Goal: Complete application form: Complete application form

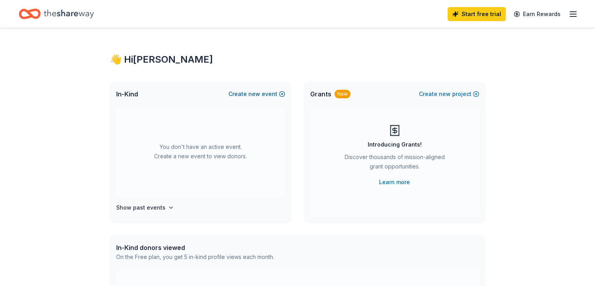
click at [259, 94] on span "new" at bounding box center [255, 93] width 12 height 9
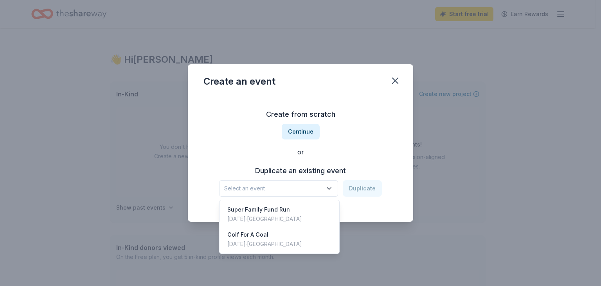
click at [335, 187] on button "Select an event" at bounding box center [278, 188] width 119 height 16
click at [294, 238] on div "Golf For A Goal Oct 11, 2022 · TX" at bounding box center [279, 239] width 117 height 25
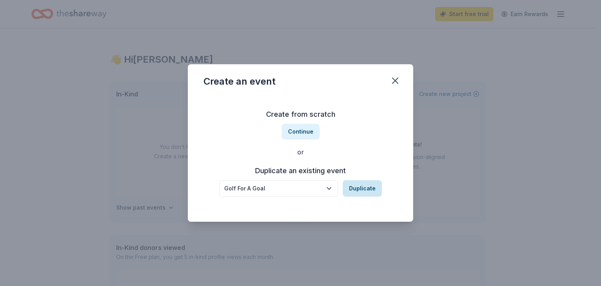
click at [365, 187] on button "Duplicate" at bounding box center [362, 188] width 39 height 16
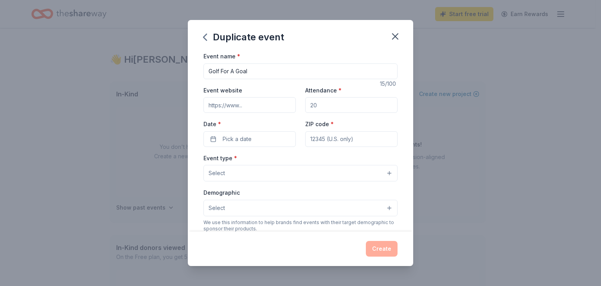
click at [247, 106] on input "Event website" at bounding box center [250, 105] width 92 height 16
type input "https://bradysbridge.org/golf"
drag, startPoint x: 306, startPoint y: 107, endPoint x: 296, endPoint y: 107, distance: 9.8
click at [296, 107] on div "Event website https://bradysbridge.org/golf Attendance * Date * Pick a date ZIP…" at bounding box center [301, 115] width 194 height 61
type input "150"
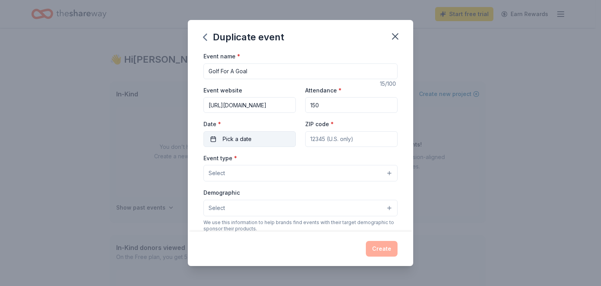
click at [213, 141] on button "Pick a date" at bounding box center [250, 139] width 92 height 16
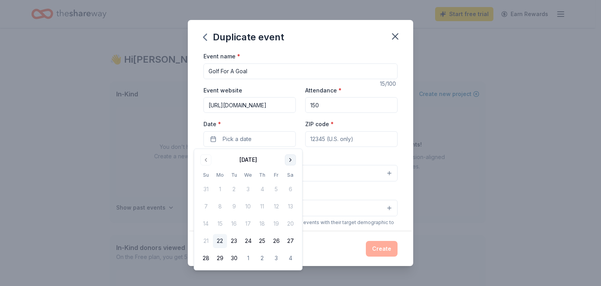
click at [288, 160] on button "Go to next month" at bounding box center [290, 159] width 11 height 11
click at [261, 225] on button "16" at bounding box center [262, 223] width 14 height 14
click at [359, 140] on input "ZIP code *" at bounding box center [351, 139] width 92 height 16
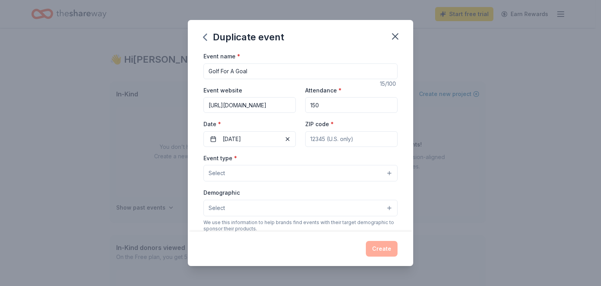
type input "78641"
type input "1501 COUNTY ROAD 269"
drag, startPoint x: 333, startPoint y: 138, endPoint x: 282, endPoint y: 149, distance: 52.9
click at [283, 149] on div "Event name * Golf For A Goal 15 /100 Event website https://bradysbridge.org/gol…" at bounding box center [301, 232] width 194 height 362
type input "78717"
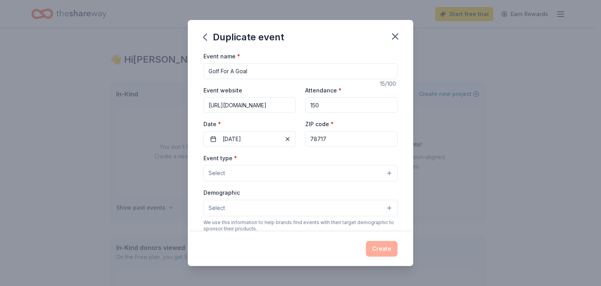
click at [291, 159] on div "Event type * Select" at bounding box center [301, 167] width 194 height 29
click at [246, 173] on button "Select" at bounding box center [301, 173] width 194 height 16
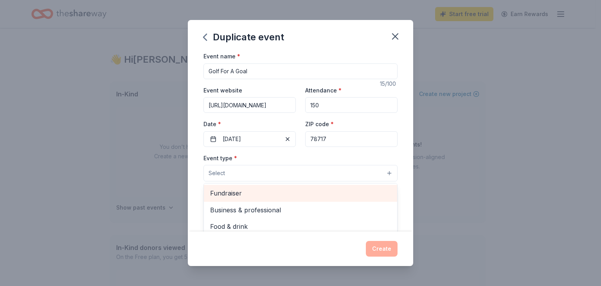
click at [248, 196] on span "Fundraiser" at bounding box center [300, 193] width 181 height 10
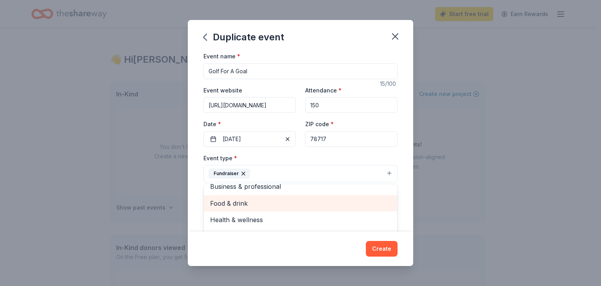
scroll to position [9, 0]
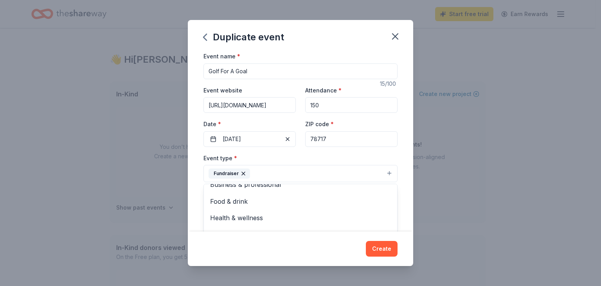
click at [405, 168] on div "Event name * Golf For A Goal 15 /100 Event website https://bradysbridge.org/gol…" at bounding box center [300, 141] width 225 height 180
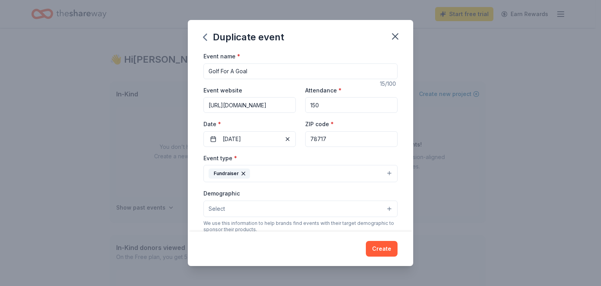
click at [348, 173] on button "Fundraiser" at bounding box center [301, 173] width 194 height 17
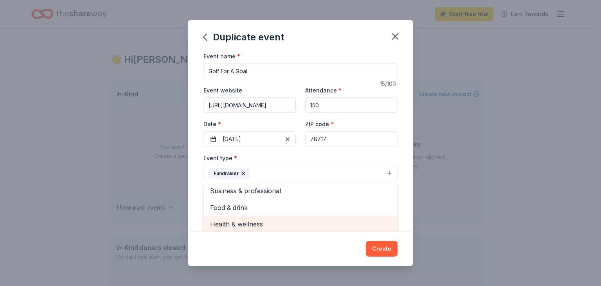
scroll to position [0, 0]
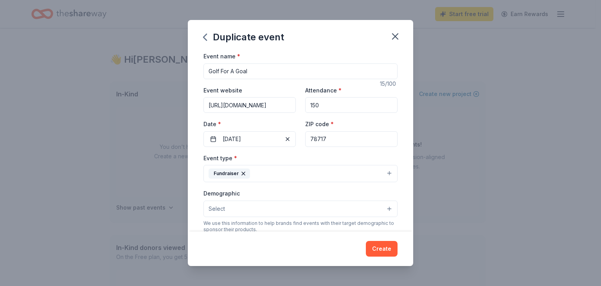
click at [383, 173] on button "Fundraiser" at bounding box center [301, 173] width 194 height 17
click at [382, 173] on button "Fundraiser" at bounding box center [301, 173] width 194 height 17
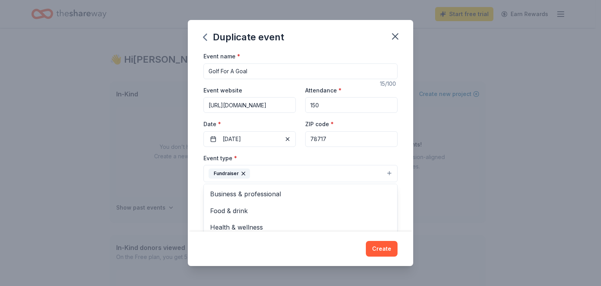
click at [310, 176] on button "Fundraiser" at bounding box center [301, 173] width 194 height 17
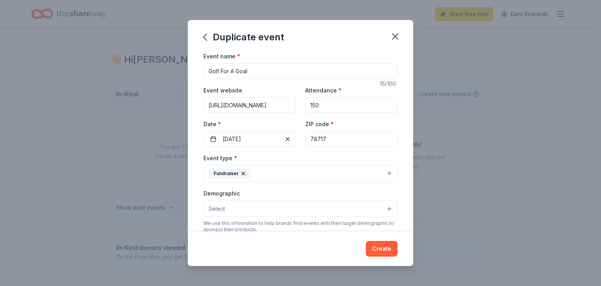
click at [216, 204] on span "Select" at bounding box center [217, 208] width 16 height 9
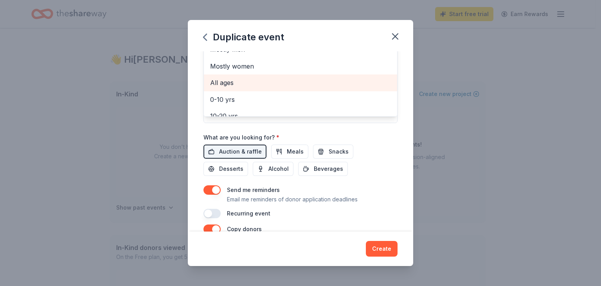
click at [232, 85] on span "All ages" at bounding box center [300, 82] width 181 height 10
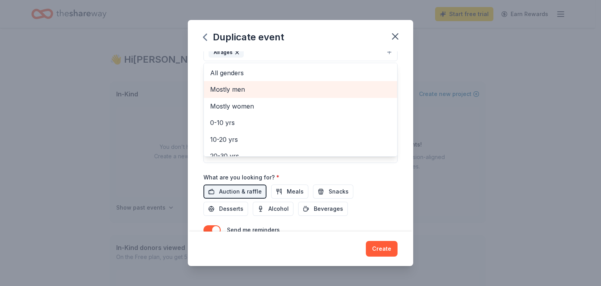
scroll to position [117, 0]
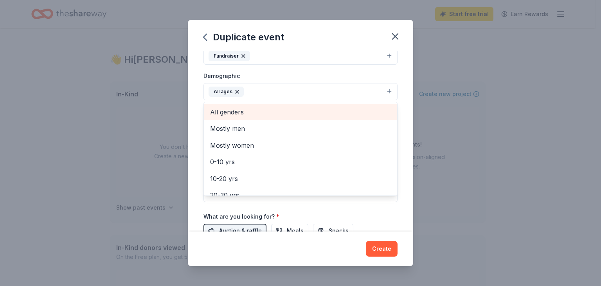
click at [257, 114] on span "All genders" at bounding box center [300, 112] width 181 height 10
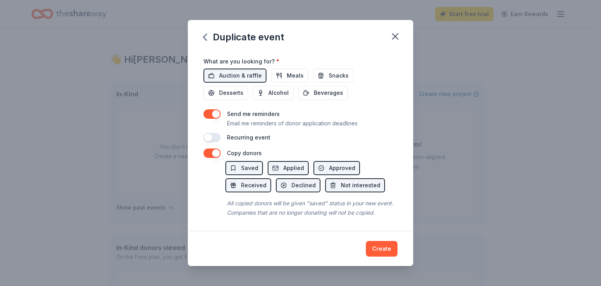
scroll to position [281, 0]
click at [386, 251] on div "Duplicate event Event name * Golf For A Goal 15 /100 Event website https://brad…" at bounding box center [300, 143] width 225 height 246
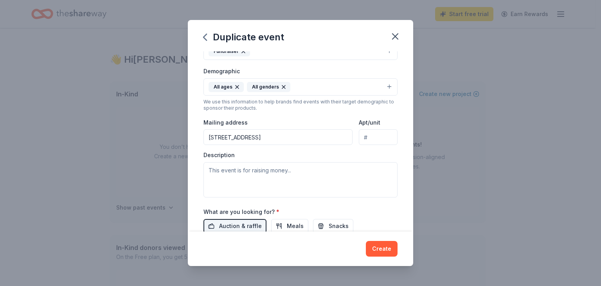
scroll to position [196, 0]
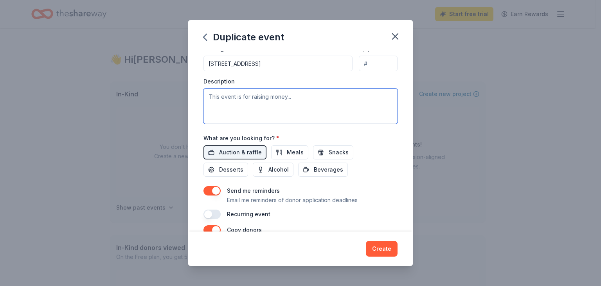
click at [223, 96] on textarea at bounding box center [301, 105] width 194 height 35
paste textarea "We invite you to be part of the 2025 Golf For A Goal tournament at Avery Ranch …"
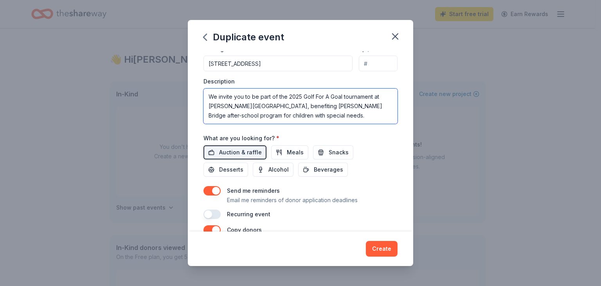
scroll to position [33, 0]
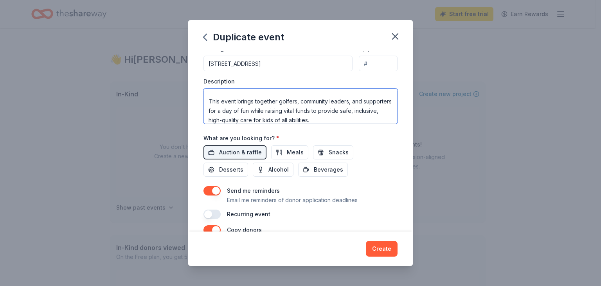
click at [213, 89] on textarea "We invite you to be part of the 2025 Golf For A Goal tournament at Avery Ranch …" at bounding box center [301, 105] width 194 height 35
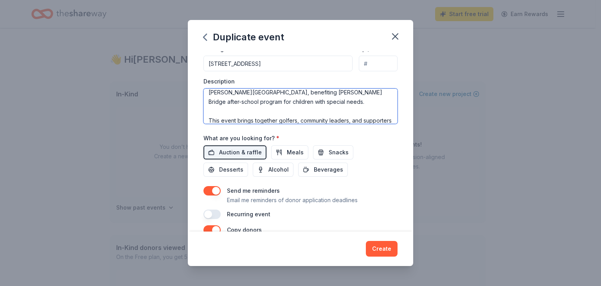
scroll to position [4, 0]
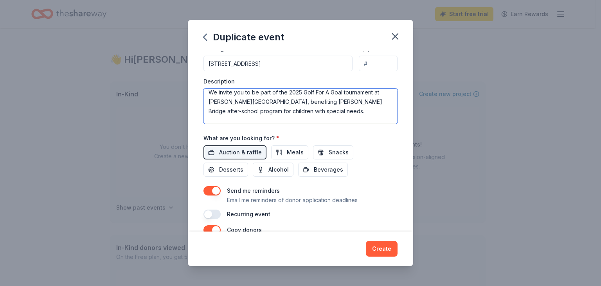
click at [340, 110] on textarea "We invite you to be part of the 2025 Golf For A Goal tournament at Avery Ranch …" at bounding box center [301, 105] width 194 height 35
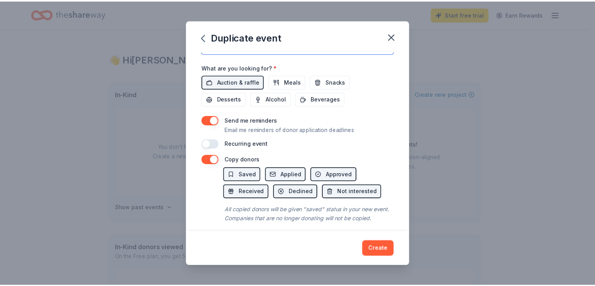
scroll to position [281, 0]
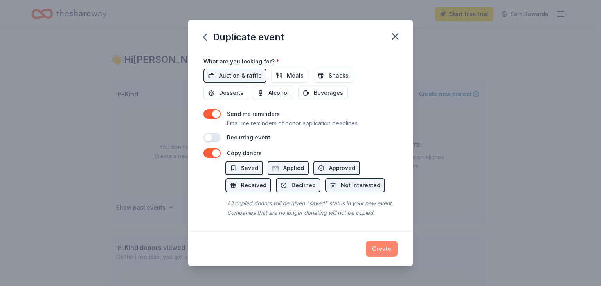
type textarea "We invite you to be part of the 2025 Golf For A Goal tournament at Avery Ranch …"
click at [380, 249] on button "Create" at bounding box center [382, 249] width 32 height 16
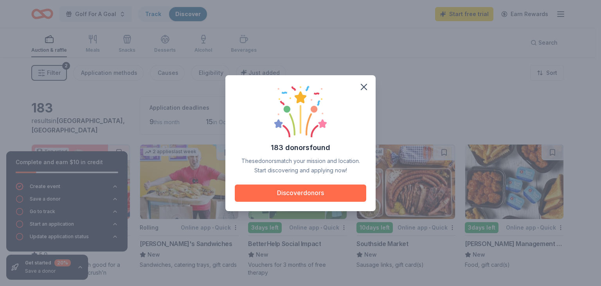
click at [346, 191] on button "Discover donors" at bounding box center [301, 192] width 132 height 17
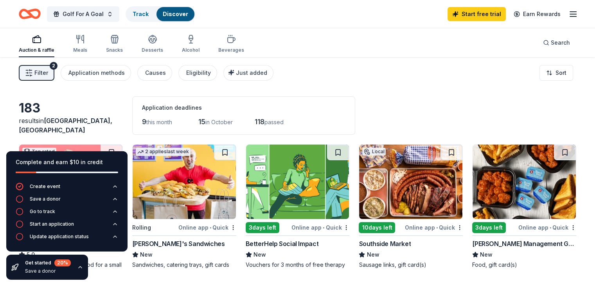
click at [436, 101] on div "183 results in Austin, TX Application deadlines 9 this month 15 in October 118 …" at bounding box center [298, 115] width 558 height 38
click at [106, 71] on div "Application methods" at bounding box center [96, 72] width 56 height 9
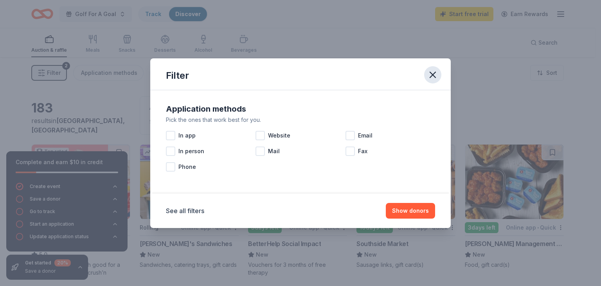
click at [434, 73] on icon "button" at bounding box center [432, 74] width 5 height 5
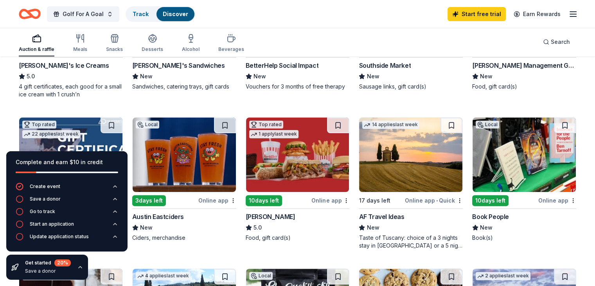
scroll to position [196, 0]
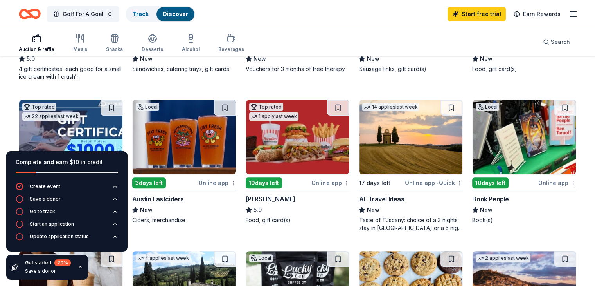
click at [38, 271] on div "Save a donor" at bounding box center [48, 271] width 46 height 6
click at [79, 266] on icon "button" at bounding box center [80, 267] width 3 height 2
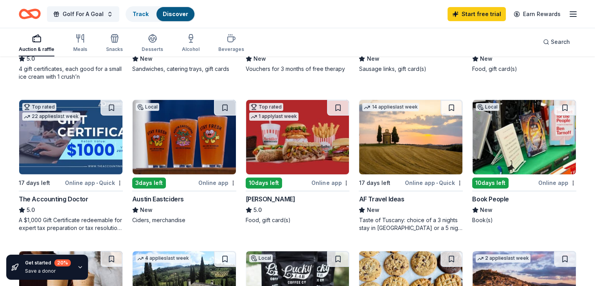
click at [78, 266] on icon "button" at bounding box center [80, 267] width 6 height 6
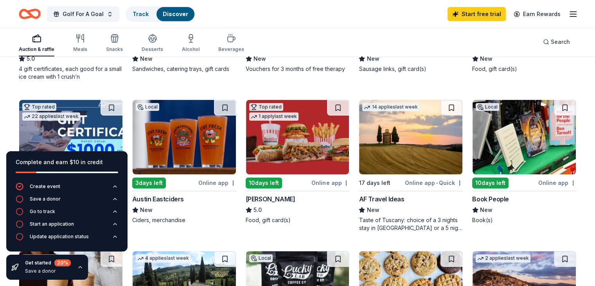
click at [78, 268] on icon "button" at bounding box center [80, 267] width 6 height 6
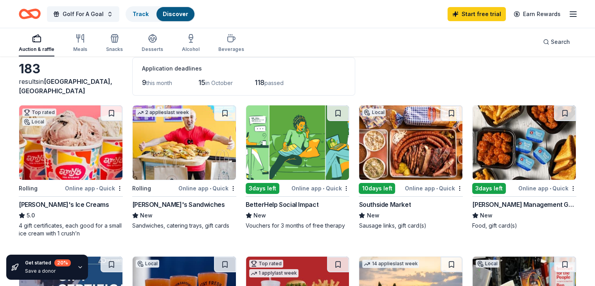
scroll to position [0, 0]
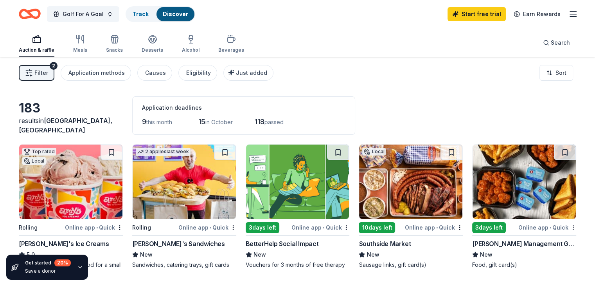
click at [79, 268] on icon "button" at bounding box center [80, 267] width 6 height 6
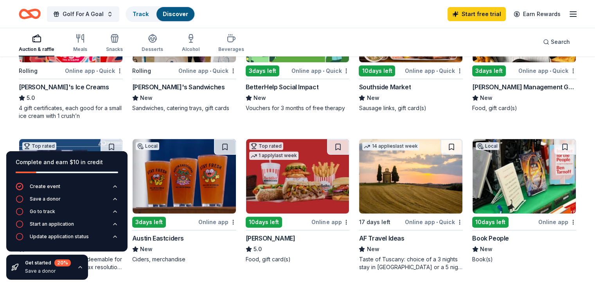
scroll to position [157, 0]
click at [186, 168] on img at bounding box center [184, 176] width 103 height 74
click at [155, 17] on div "Track" at bounding box center [140, 14] width 29 height 14
click div "Save a donor"
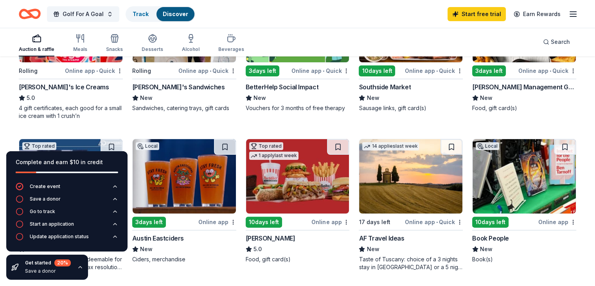
click button "Add donor"
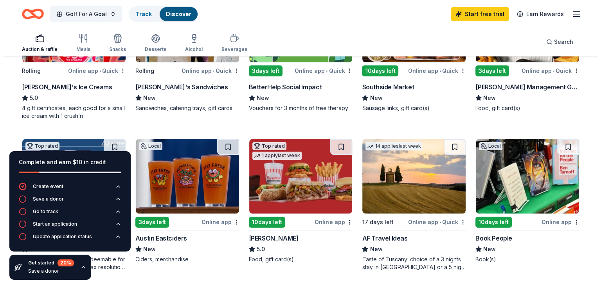
click button "Close"
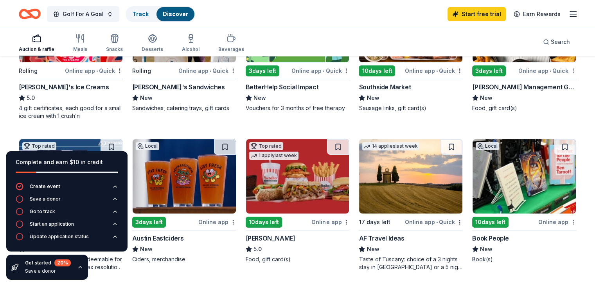
click div "Welcome, Tabitha ! Switch to Discover and save donors that interest you. We ' l…"
click at [85, 14] on span "Golf For A Goal" at bounding box center [83, 13] width 41 height 9
click at [254, 25] on div "Golf For A Goal Track Discover Start free trial Earn Rewards" at bounding box center [297, 14] width 595 height 28
click at [185, 18] on div "Discover" at bounding box center [176, 14] width 38 height 14
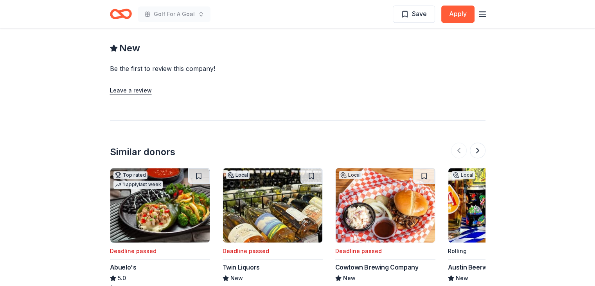
scroll to position [589, 0]
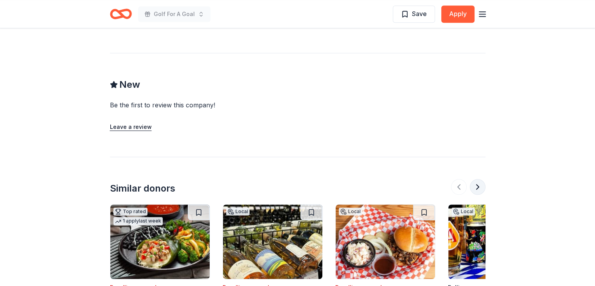
click at [479, 187] on button at bounding box center [478, 187] width 16 height 16
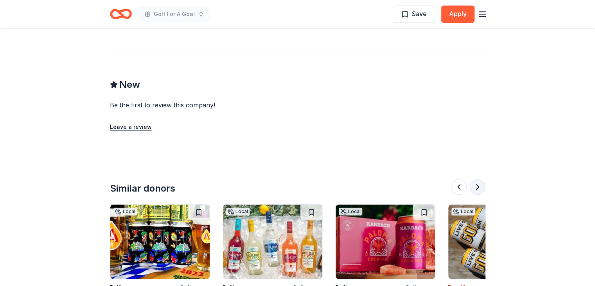
scroll to position [667, 0]
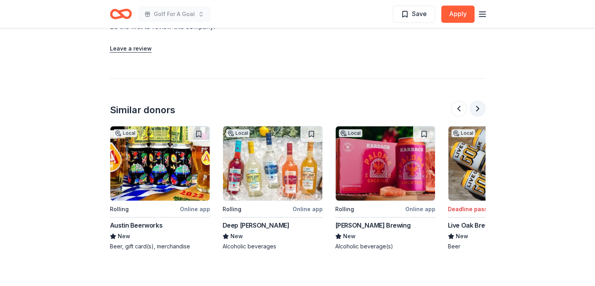
click at [474, 108] on button at bounding box center [478, 109] width 16 height 16
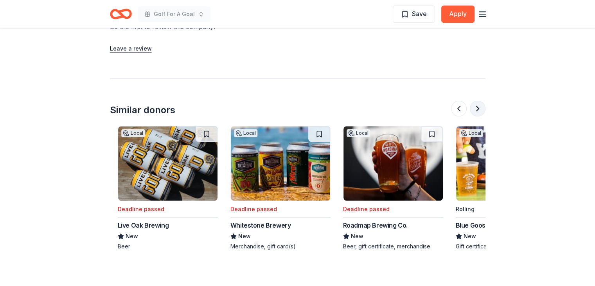
scroll to position [0, 676]
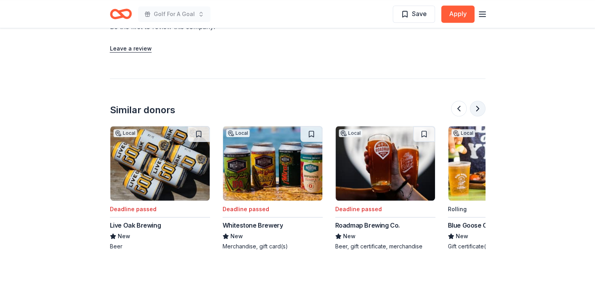
click at [475, 108] on button at bounding box center [478, 109] width 16 height 16
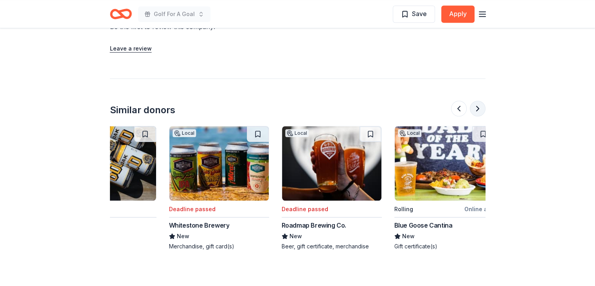
scroll to position [0, 739]
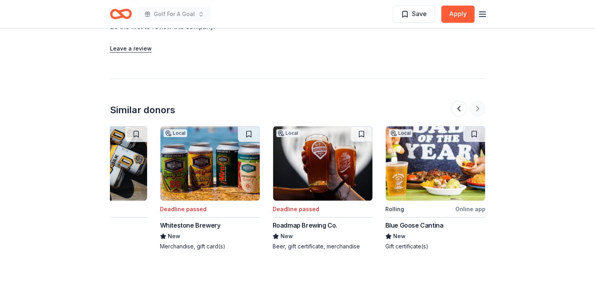
click at [476, 108] on div at bounding box center [468, 109] width 34 height 16
click at [460, 105] on button at bounding box center [459, 109] width 16 height 16
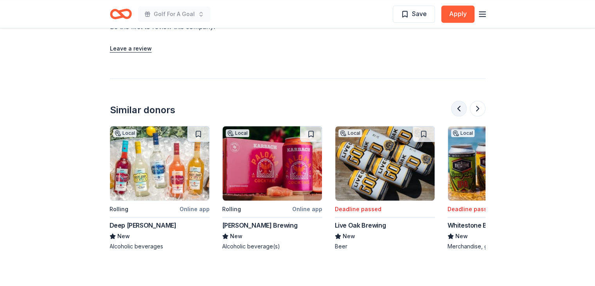
scroll to position [0, 451]
click at [156, 182] on img at bounding box center [159, 163] width 99 height 74
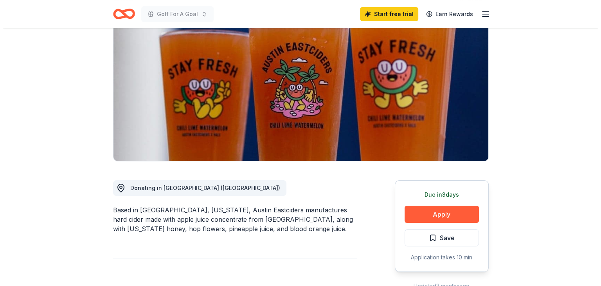
scroll to position [119, 0]
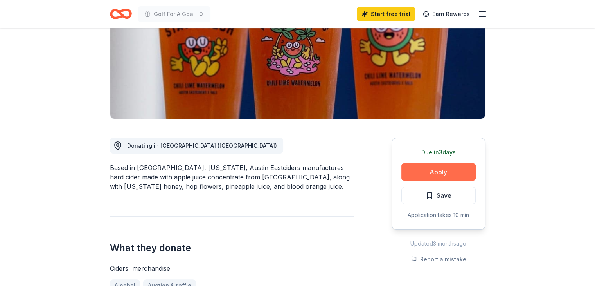
click at [437, 171] on button "Apply" at bounding box center [439, 171] width 74 height 17
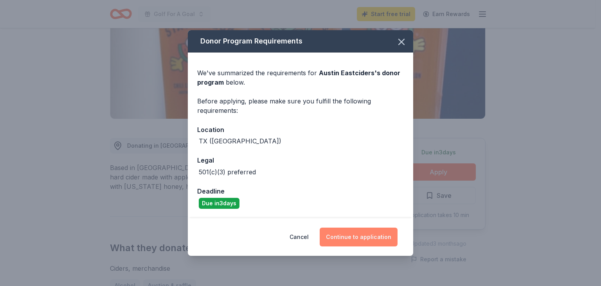
click at [365, 239] on button "Continue to application" at bounding box center [359, 236] width 78 height 19
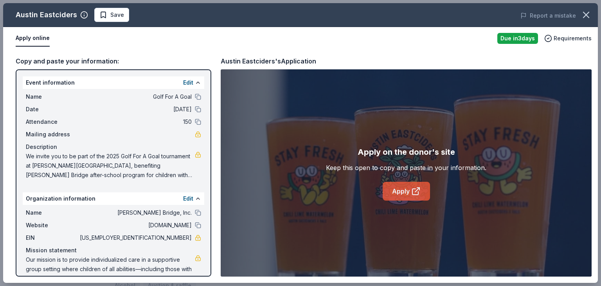
click at [403, 192] on link "Apply" at bounding box center [406, 191] width 47 height 19
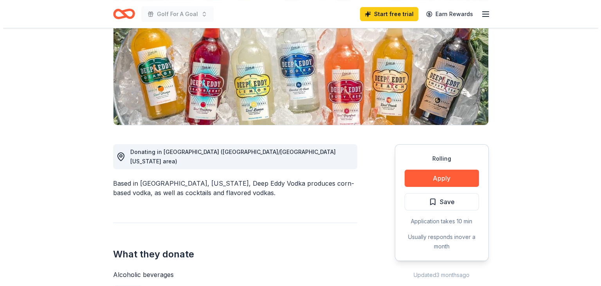
scroll to position [157, 0]
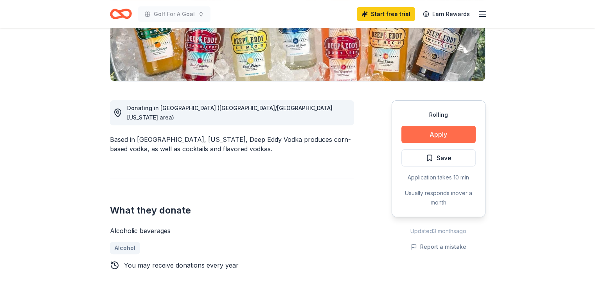
click at [447, 137] on button "Apply" at bounding box center [439, 134] width 74 height 17
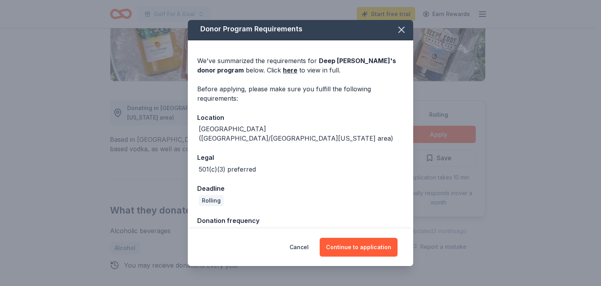
scroll to position [0, 0]
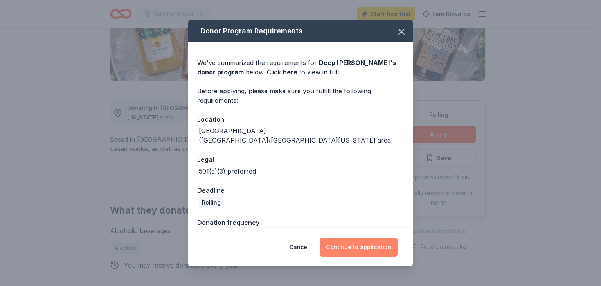
click at [346, 249] on button "Continue to application" at bounding box center [359, 247] width 78 height 19
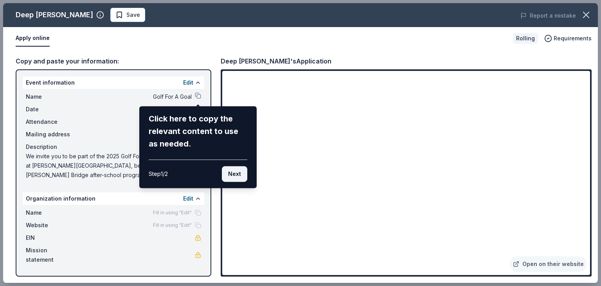
click at [242, 171] on button "Next" at bounding box center [234, 174] width 25 height 16
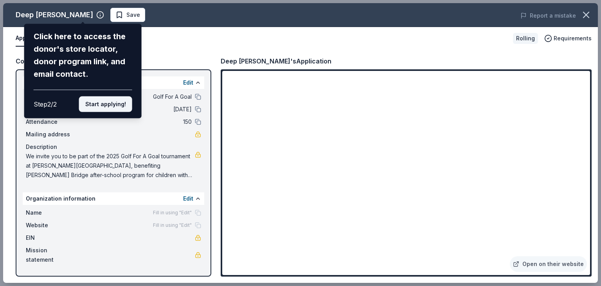
click at [124, 104] on button "Start applying!" at bounding box center [105, 104] width 53 height 16
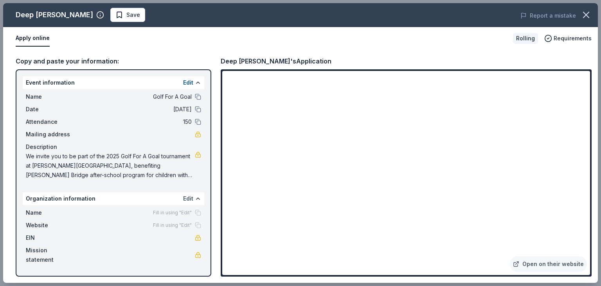
click at [186, 198] on button "Edit" at bounding box center [188, 198] width 10 height 9
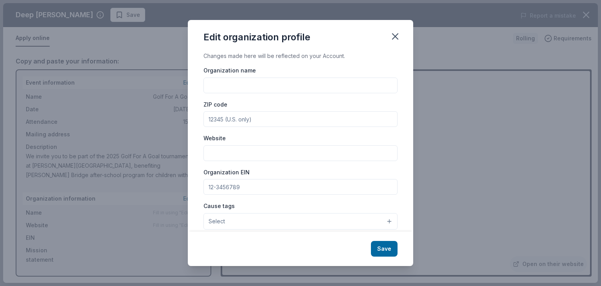
click at [255, 83] on input "Organization name" at bounding box center [301, 85] width 194 height 16
type input "Brady's Bridge, Inc."
type input "78641"
click at [244, 156] on input "Website" at bounding box center [301, 153] width 194 height 16
type input "www.bradysbridge.org"
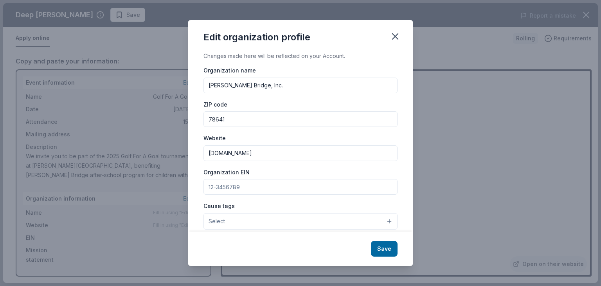
click at [223, 188] on input "Organization EIN" at bounding box center [301, 187] width 194 height 16
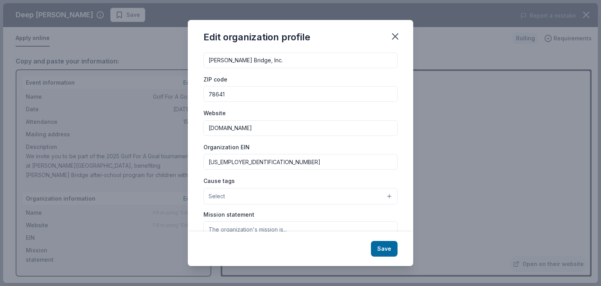
scroll to position [78, 0]
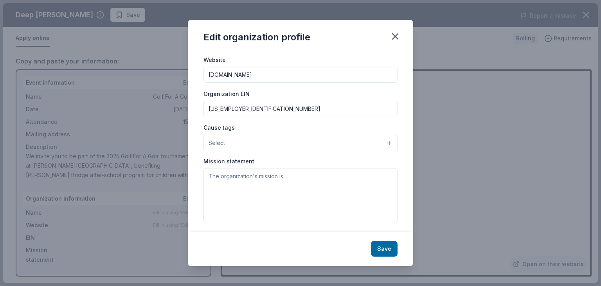
type input "46-2825625"
click at [385, 142] on button "Select" at bounding box center [301, 143] width 194 height 16
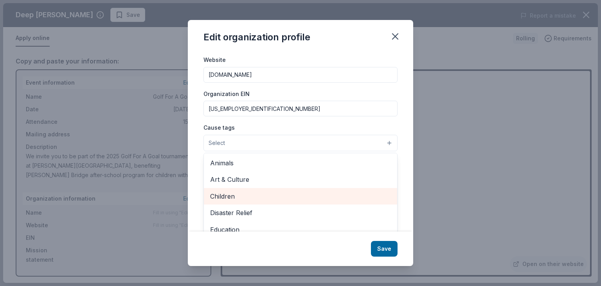
click at [299, 194] on span "Children" at bounding box center [300, 196] width 181 height 10
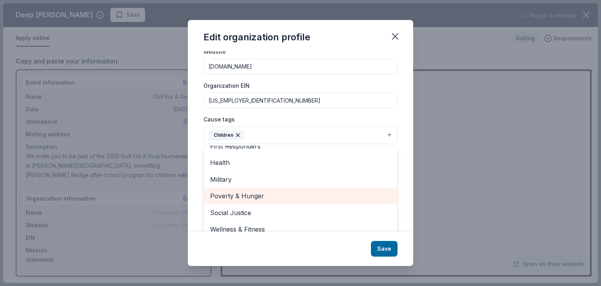
scroll to position [94, 0]
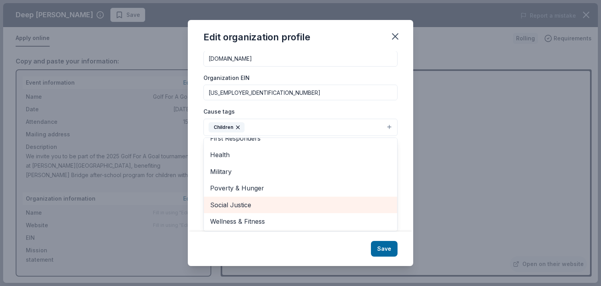
click at [336, 207] on span "Social Justice" at bounding box center [300, 205] width 181 height 10
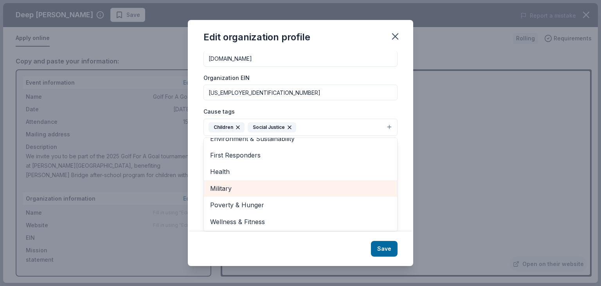
scroll to position [36, 0]
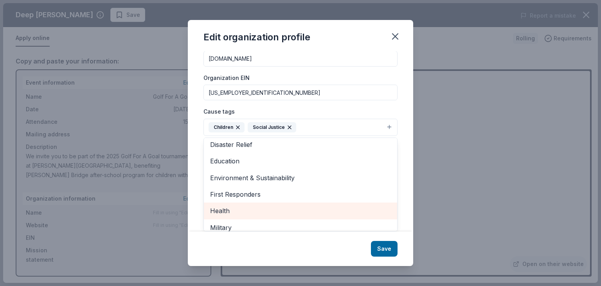
click at [312, 213] on span "Health" at bounding box center [300, 210] width 181 height 10
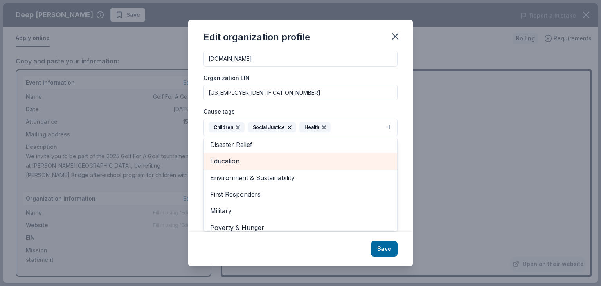
click at [227, 163] on span "Education" at bounding box center [300, 161] width 181 height 10
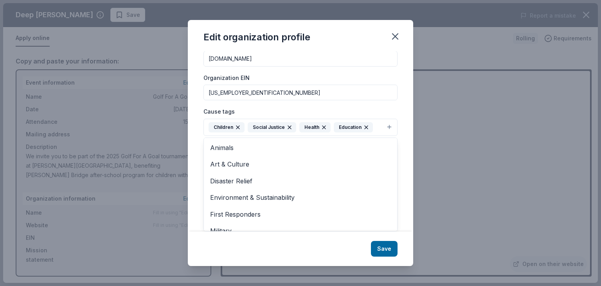
scroll to position [0, 0]
click at [403, 166] on div "Changes made here will be reflected on your Account. Organization name Brady's …" at bounding box center [300, 141] width 225 height 180
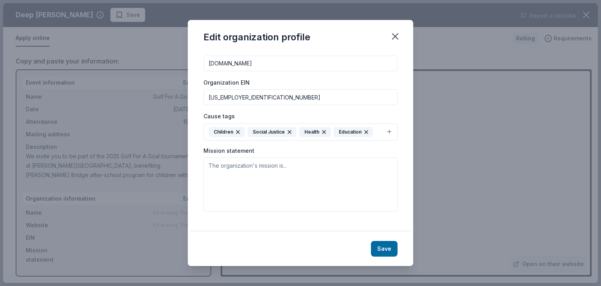
scroll to position [82, 0]
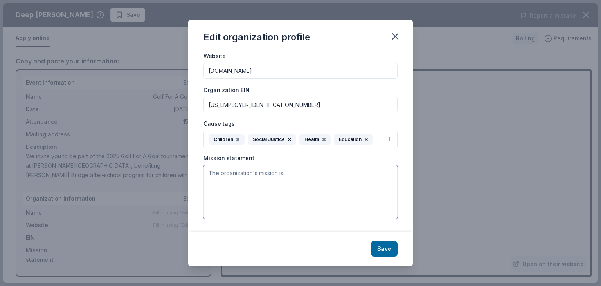
click at [232, 172] on textarea at bounding box center [301, 192] width 194 height 54
type textarea "O"
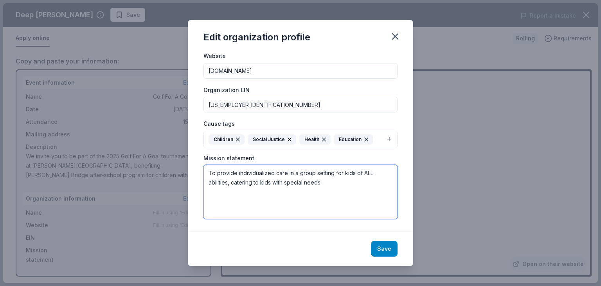
type textarea "To provide individualized care in a group setting for kids of ALL abilities, ca…"
click at [388, 248] on button "Save" at bounding box center [384, 249] width 27 height 16
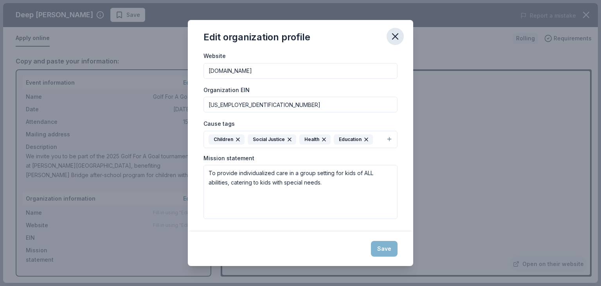
click at [395, 36] on icon "button" at bounding box center [395, 36] width 5 height 5
click at [388, 247] on div "Save" at bounding box center [300, 248] width 225 height 34
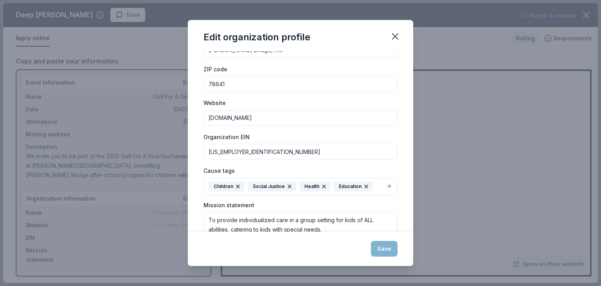
scroll to position [0, 0]
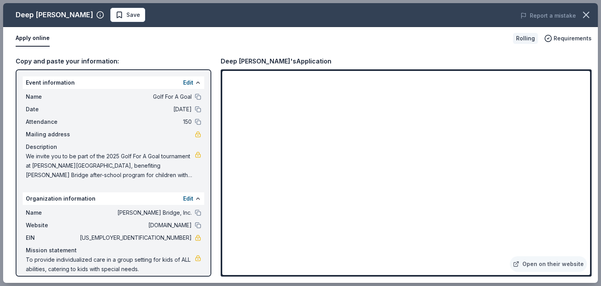
click at [399, 39] on div "Apply online" at bounding box center [261, 38] width 491 height 16
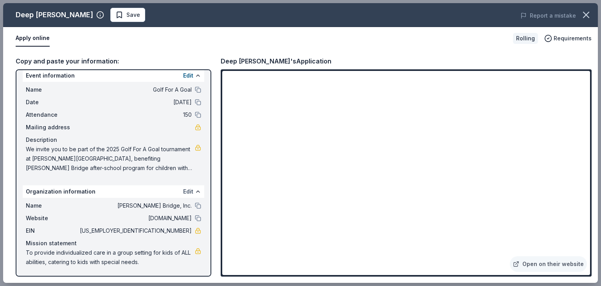
click at [183, 188] on button "Edit" at bounding box center [188, 191] width 10 height 9
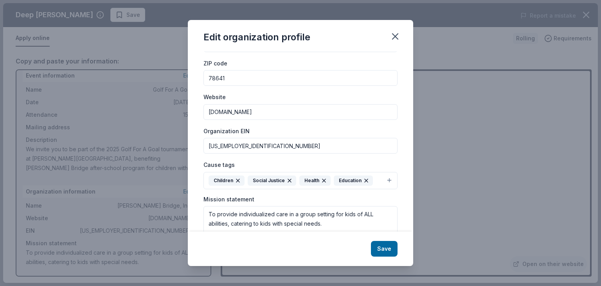
scroll to position [82, 0]
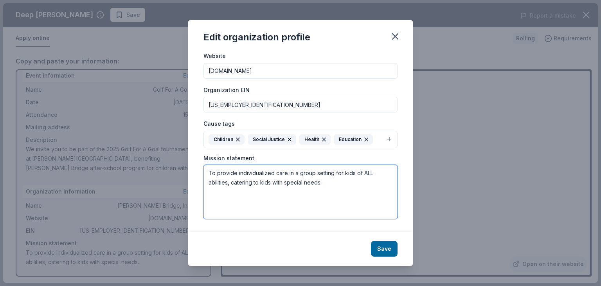
drag, startPoint x: 222, startPoint y: 174, endPoint x: 362, endPoint y: 195, distance: 141.7
click at [362, 195] on textarea "To provide individualized care in a group setting for kids of ALL abilities, ca…" at bounding box center [301, 192] width 194 height 54
paste textarea "Our mission is to provide individualized care in a supportive group setting whe…"
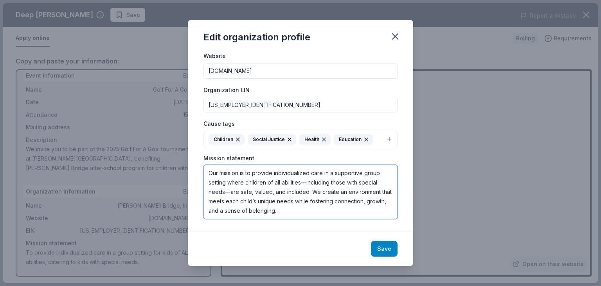
type textarea "Our mission is to provide individualized care in a supportive group setting whe…"
click at [384, 247] on button "Save" at bounding box center [384, 249] width 27 height 16
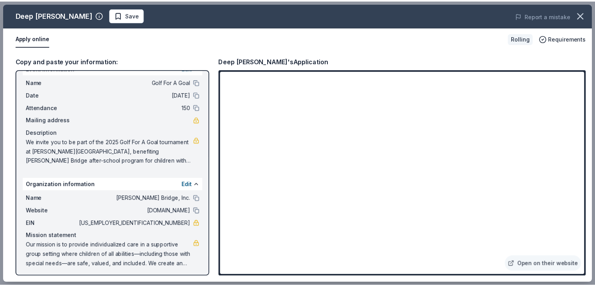
scroll to position [16, 0]
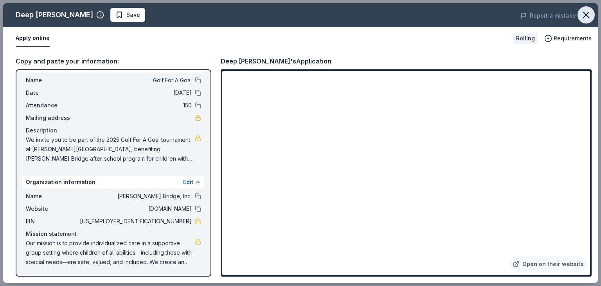
click at [584, 13] on icon "button" at bounding box center [586, 14] width 5 height 5
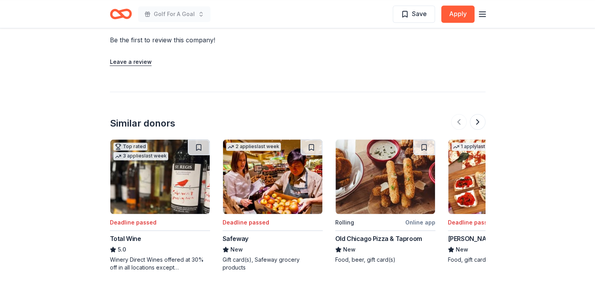
scroll to position [825, 0]
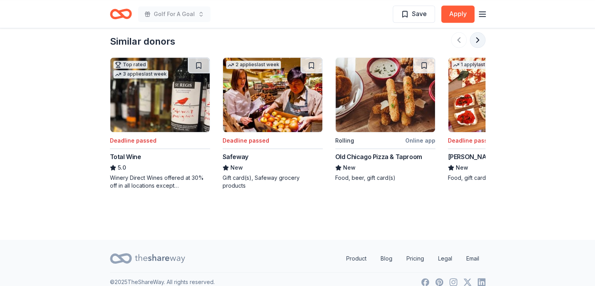
click at [480, 34] on button at bounding box center [478, 40] width 16 height 16
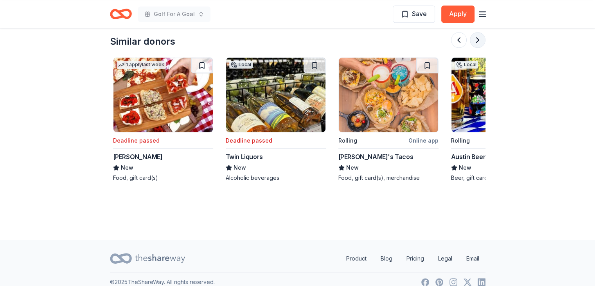
scroll to position [0, 338]
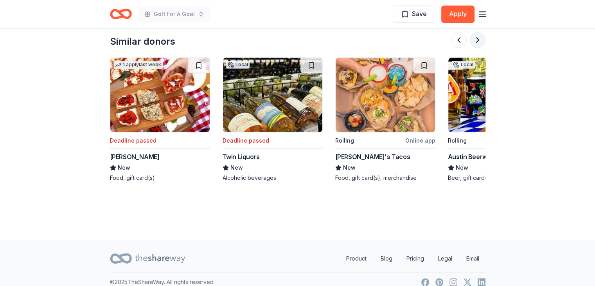
click at [480, 34] on button at bounding box center [478, 40] width 16 height 16
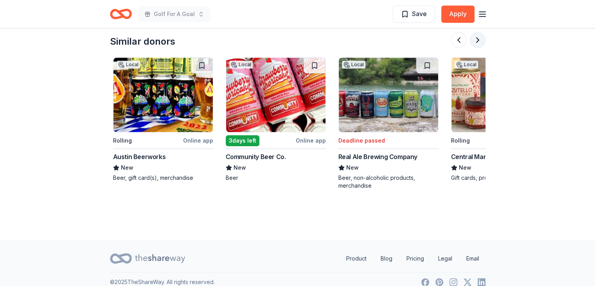
scroll to position [0, 676]
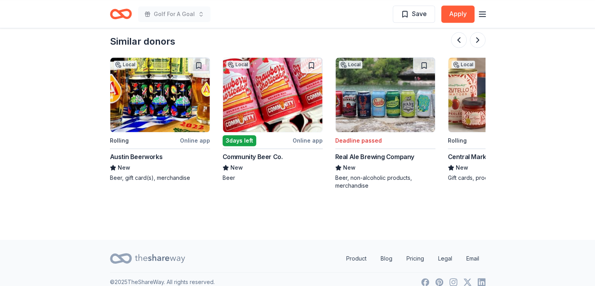
click at [153, 105] on img at bounding box center [159, 95] width 99 height 74
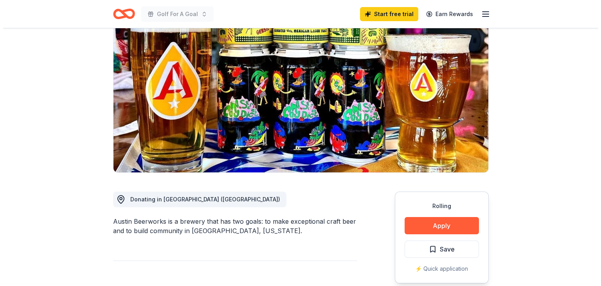
scroll to position [39, 0]
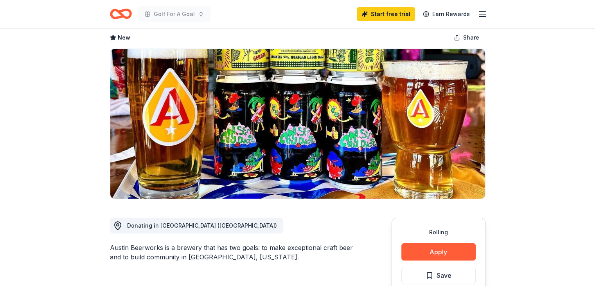
click at [448, 249] on button "Apply" at bounding box center [439, 251] width 74 height 17
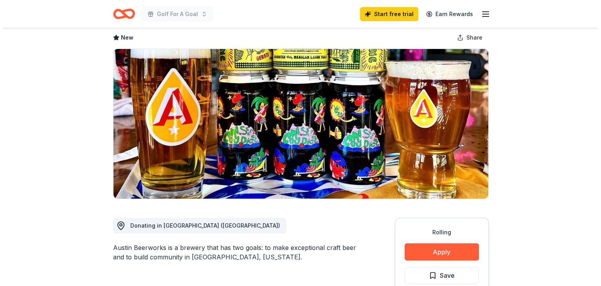
click button "Continue to application"
